Goal: Check status

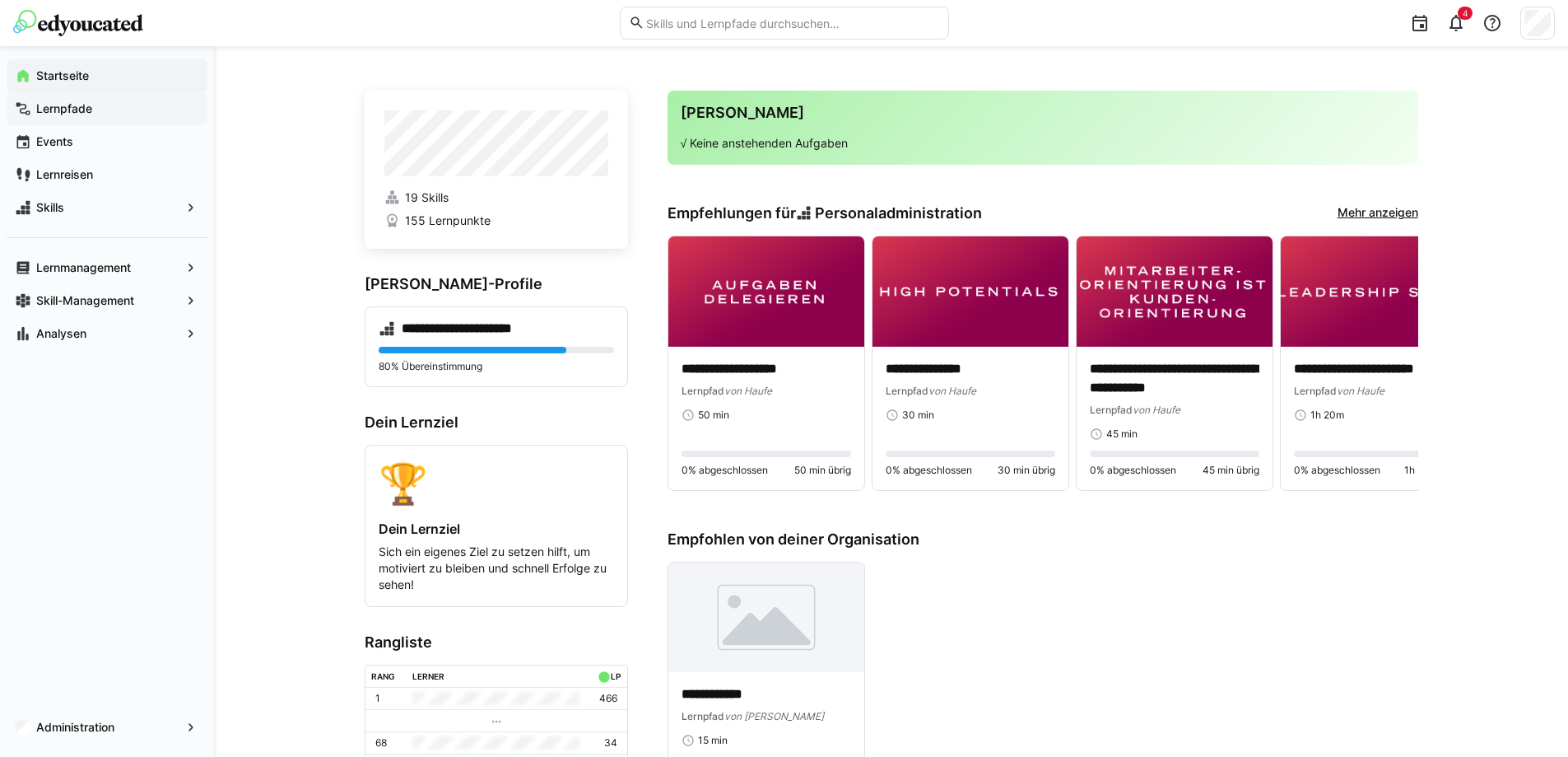
click at [0, 0] on app-navigation-label "Lernpfade" at bounding box center [0, 0] width 0 height 0
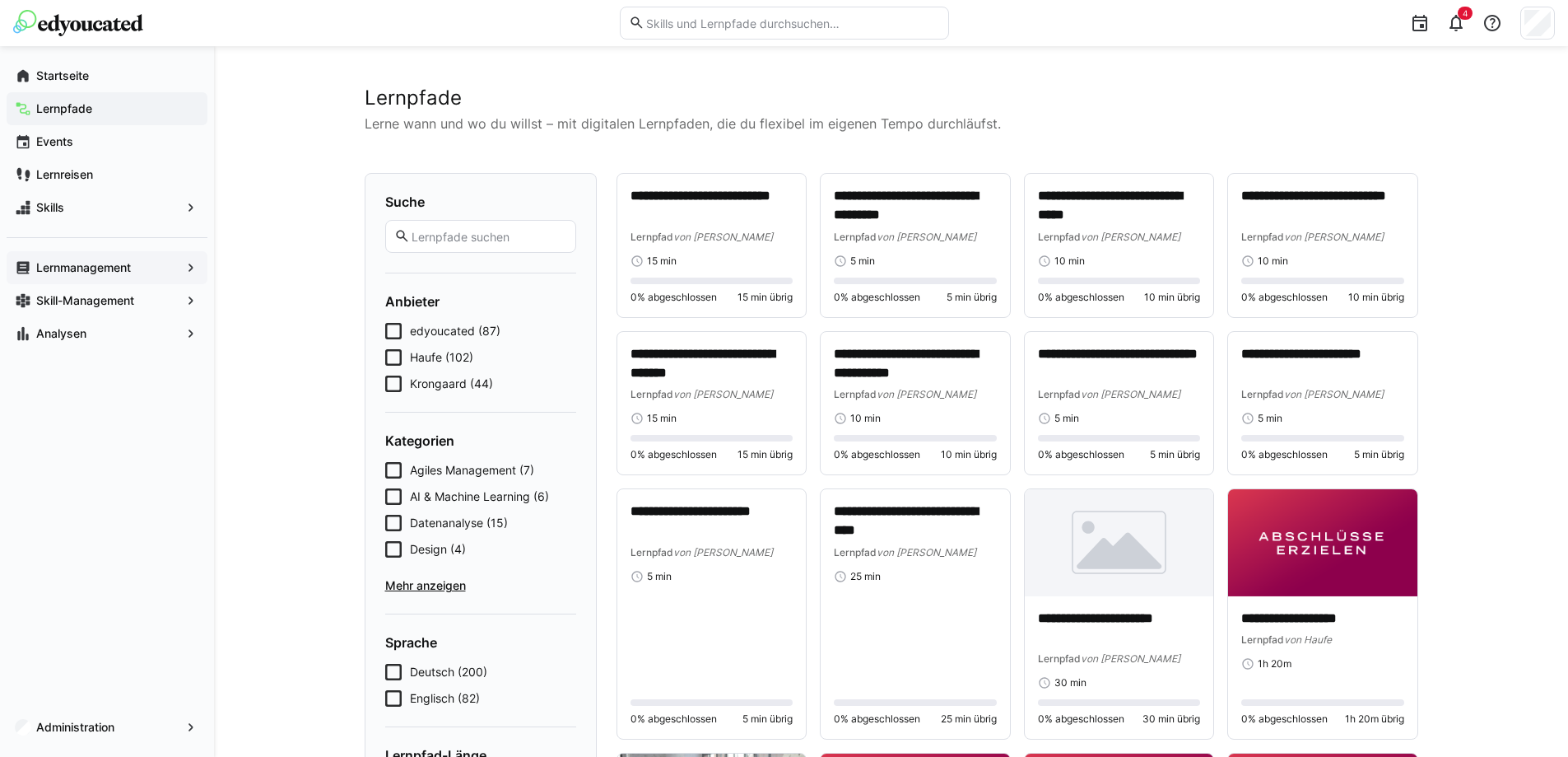
click at [0, 0] on app-navigation-label "Lernmanagement" at bounding box center [0, 0] width 0 height 0
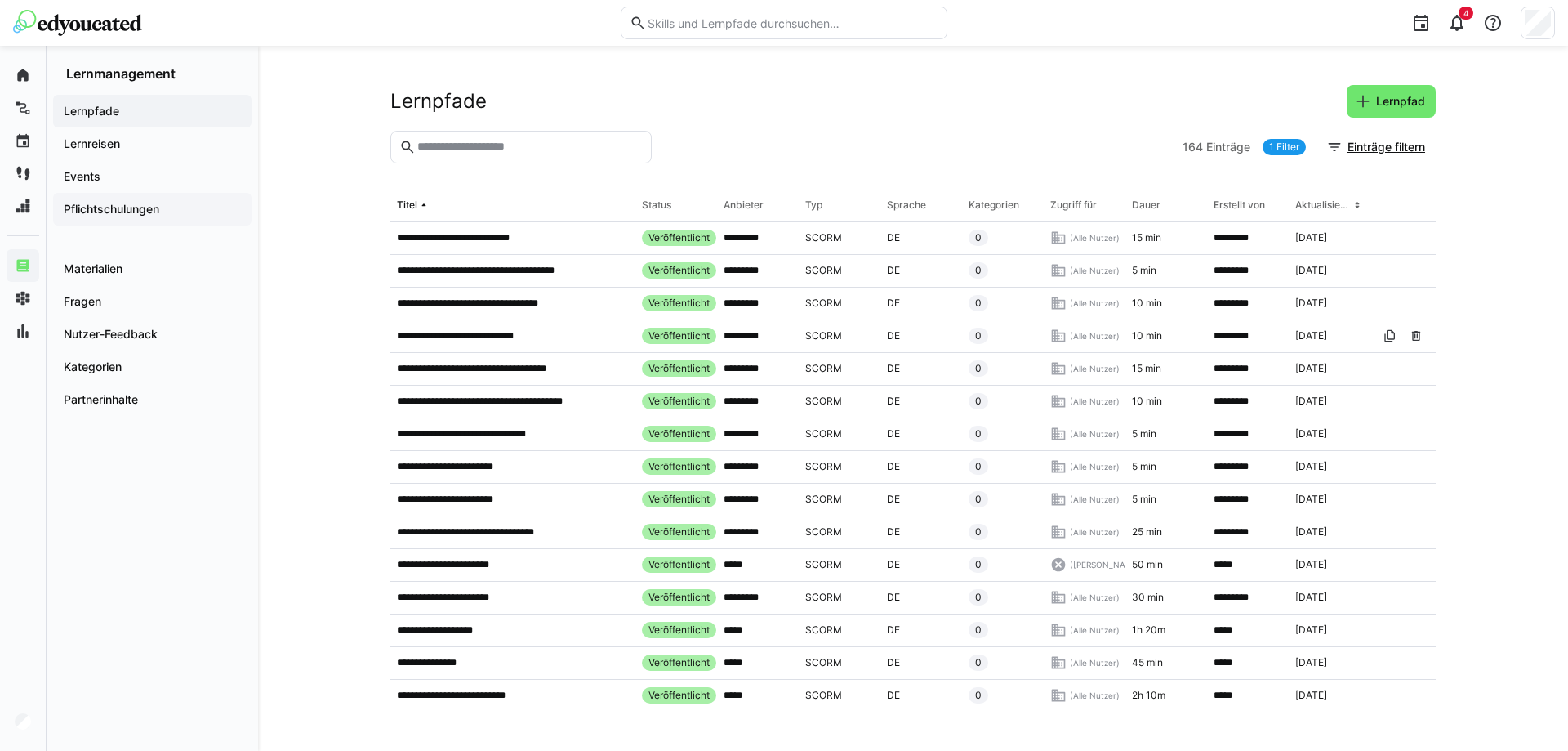
click at [0, 0] on app-navigation-label "Pflichtschulungen" at bounding box center [0, 0] width 0 height 0
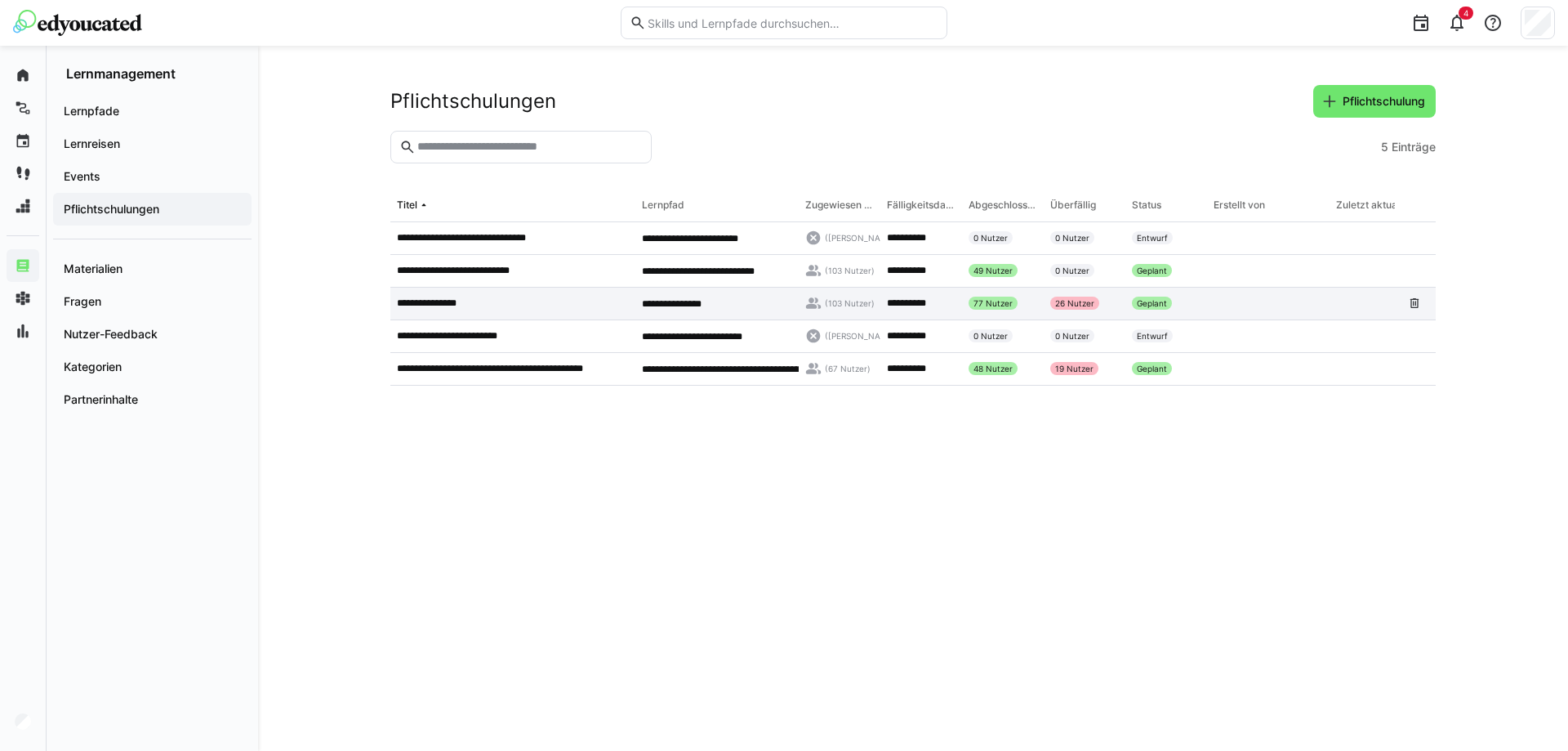
click at [489, 302] on app-table-first-column "**********" at bounding box center [513, 303] width 232 height 13
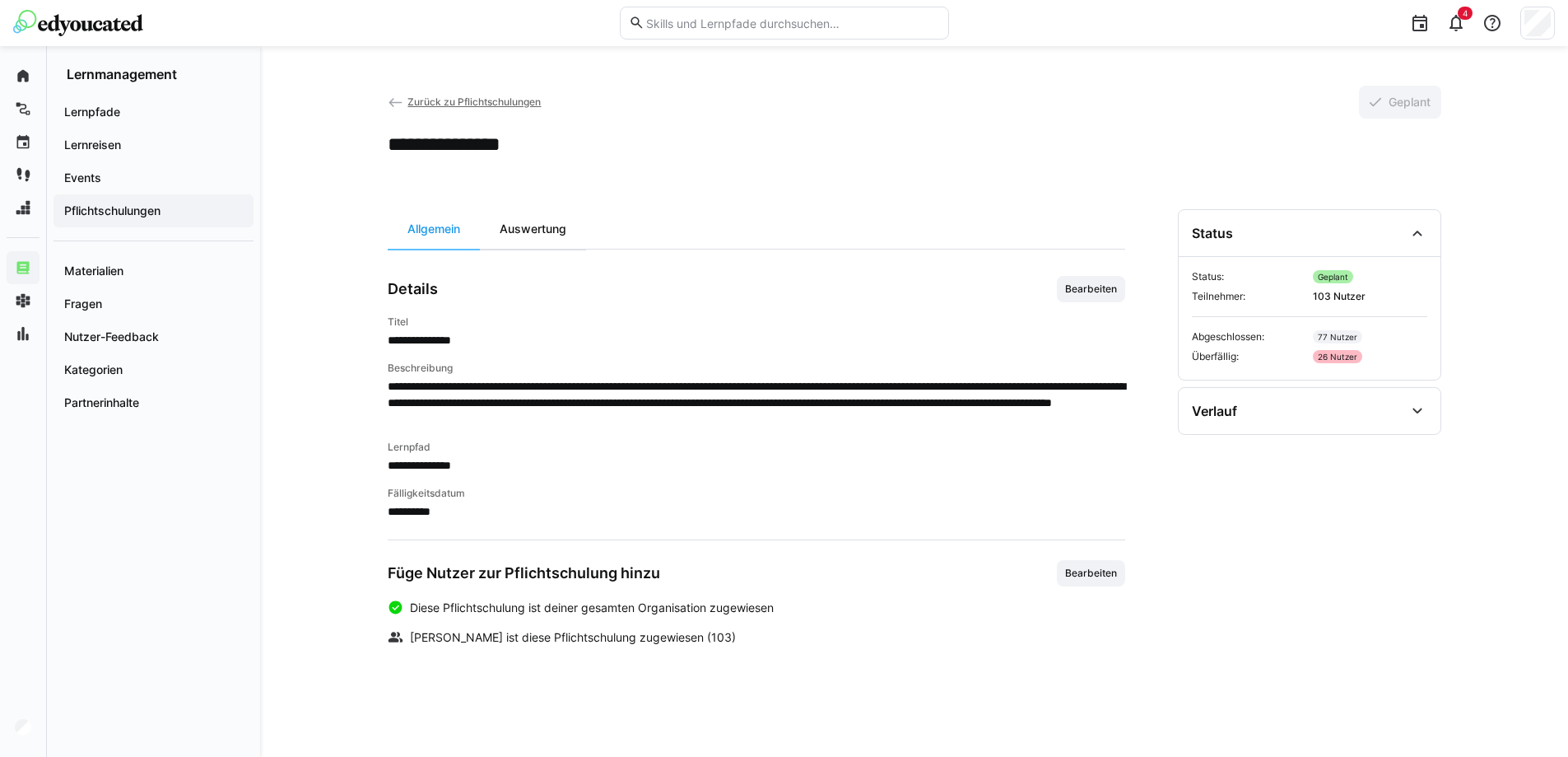
click at [547, 221] on div "Auswertung" at bounding box center [533, 229] width 106 height 40
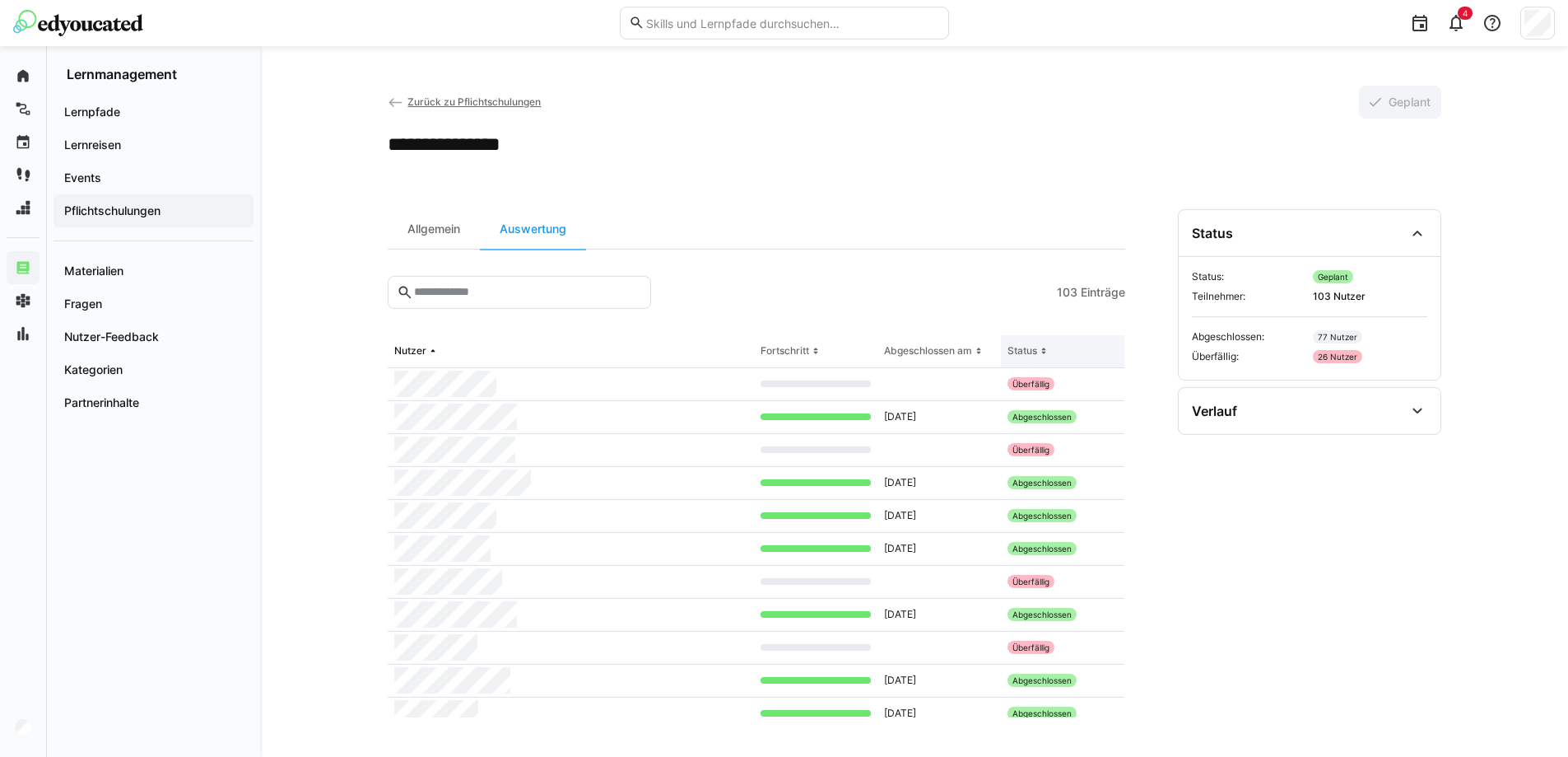
click at [1024, 346] on div "Status" at bounding box center [1022, 350] width 29 height 13
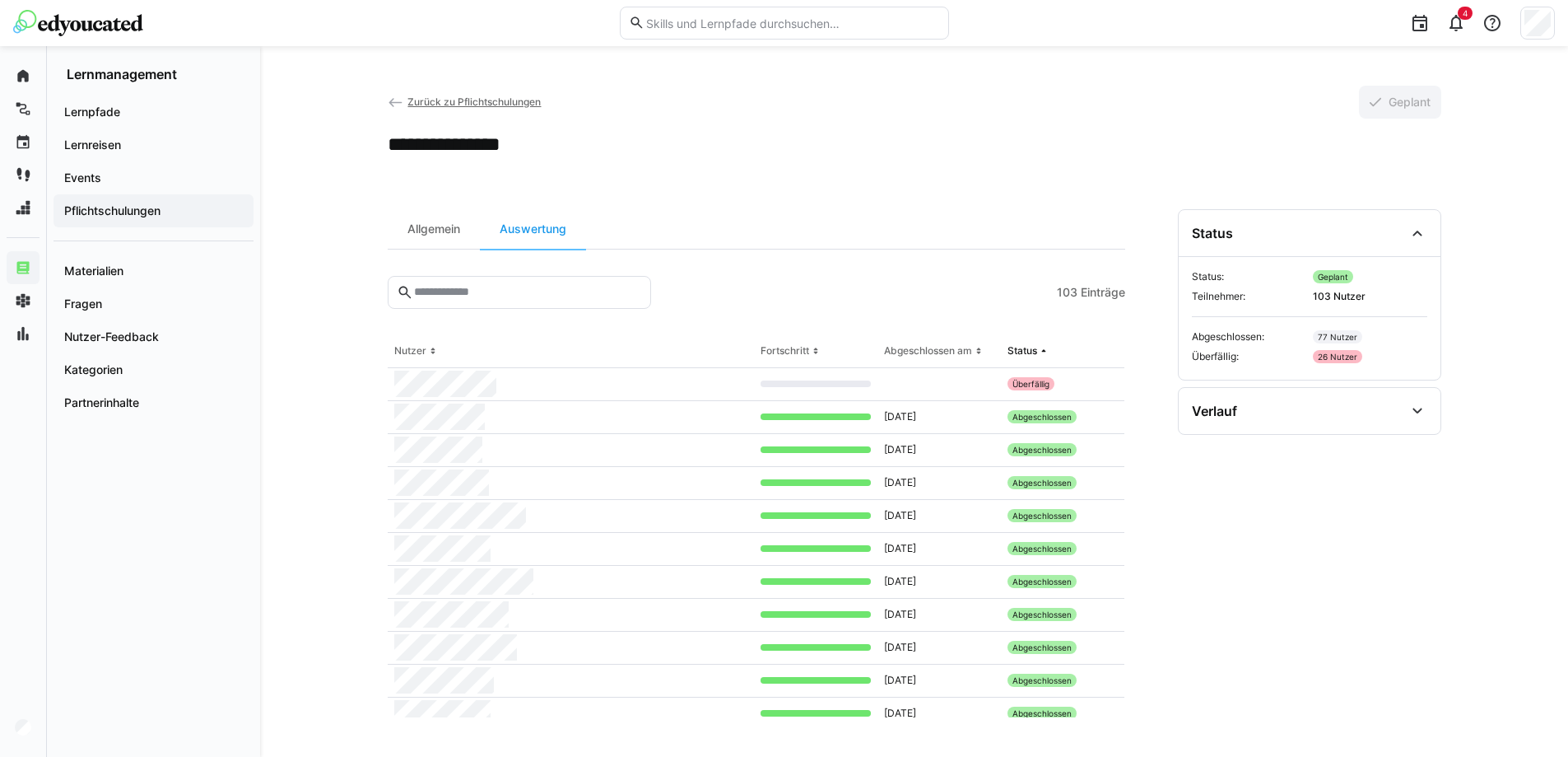
scroll to position [906, 0]
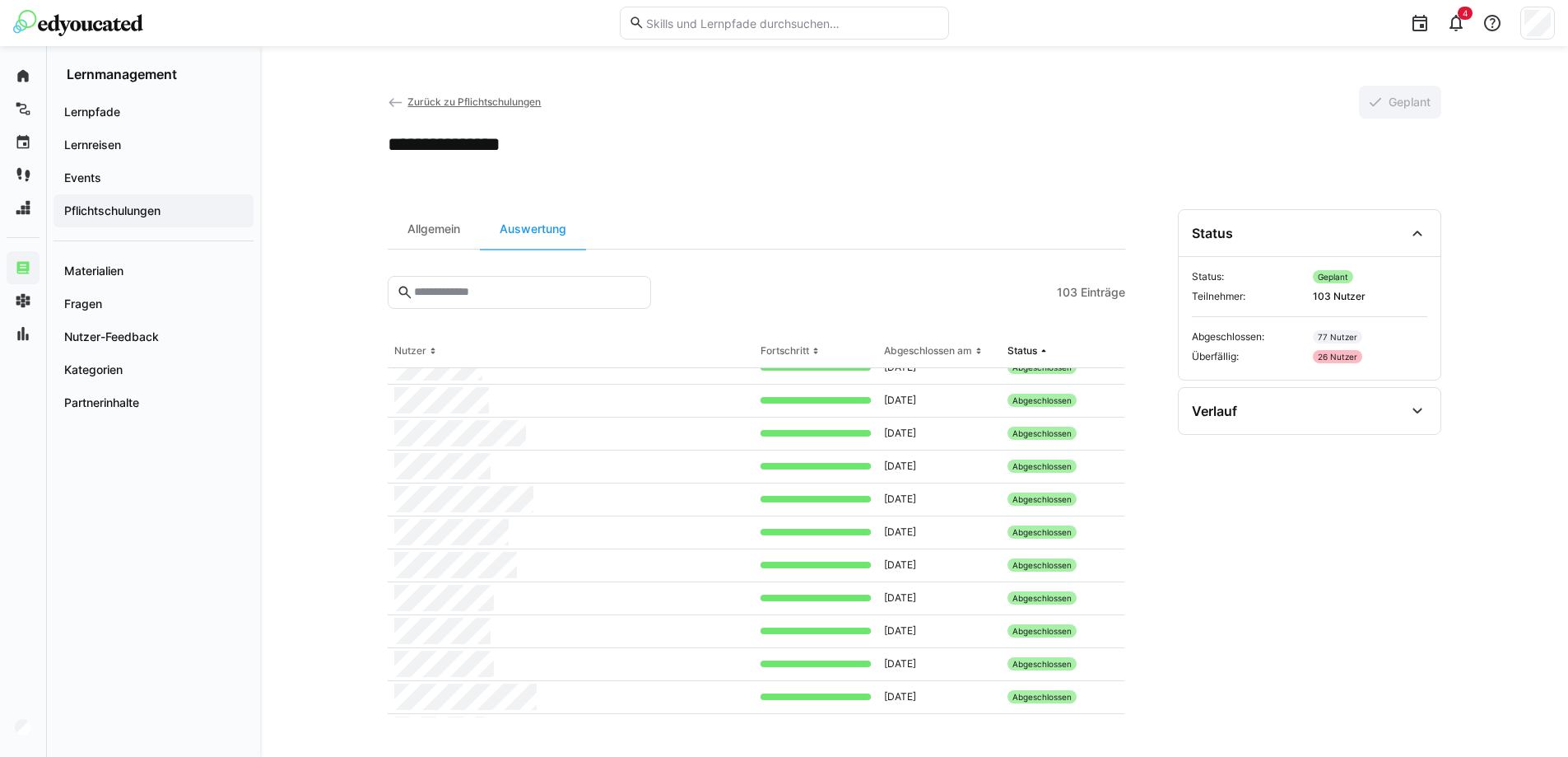
click at [860, 232] on app-curation-details-toolbar "Allgemein Auswertung" at bounding box center [756, 229] width 738 height 41
